Goal: Check status: Check status

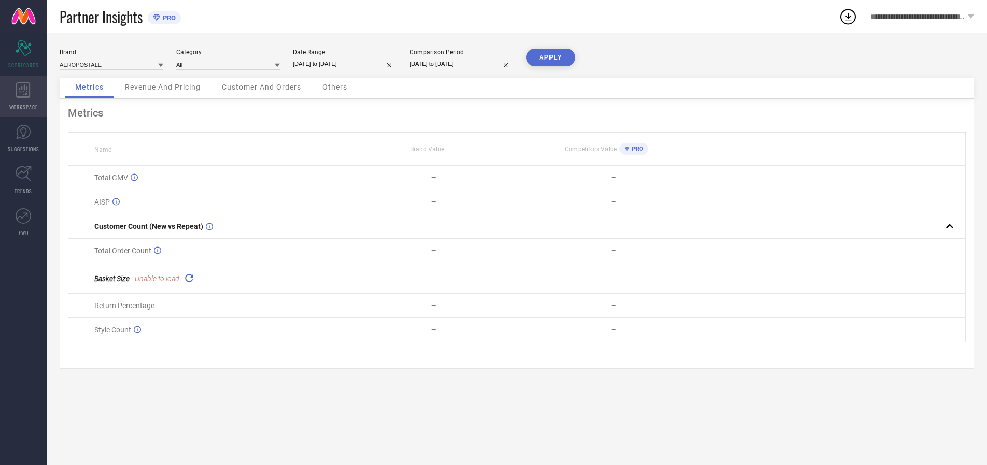
click at [23, 96] on icon at bounding box center [23, 90] width 14 height 16
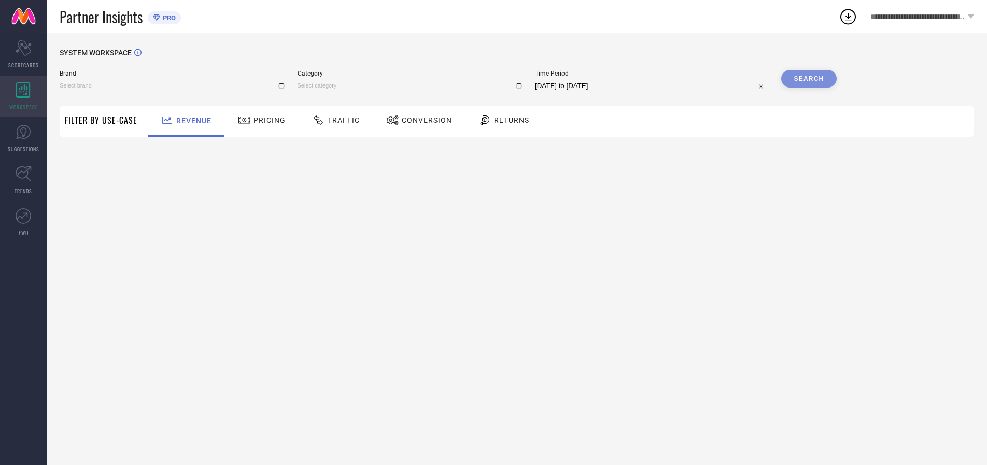
type input "AEROPOSTALE"
type input "All"
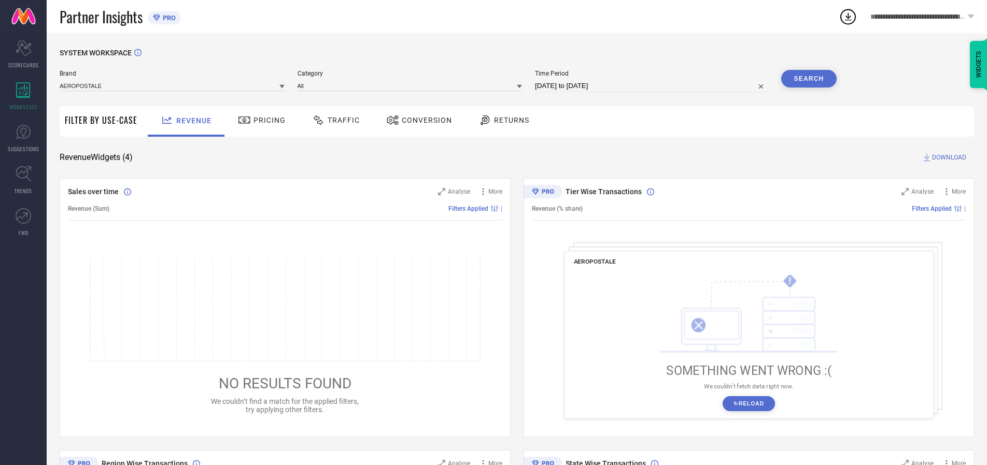
click at [423, 120] on span "Conversion" at bounding box center [427, 120] width 50 height 8
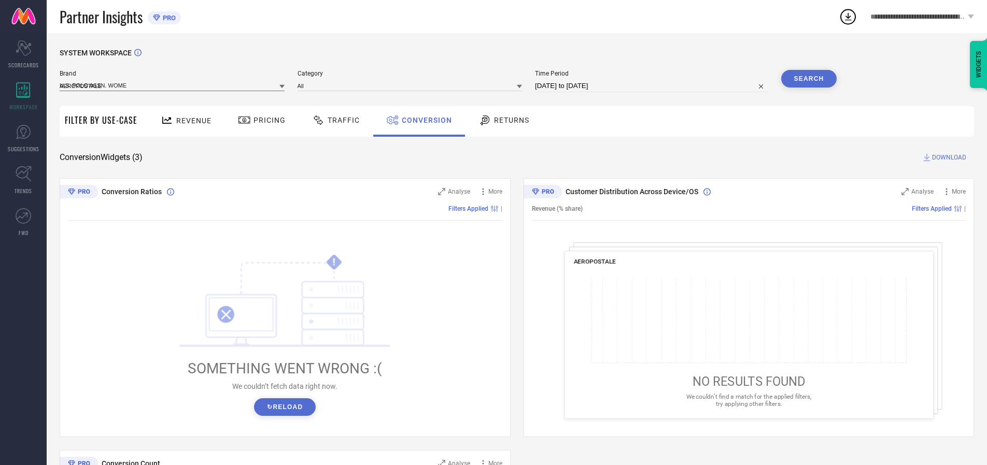
type input "U.S. POLO ASSN. WOMEN"
